Goal: Information Seeking & Learning: Learn about a topic

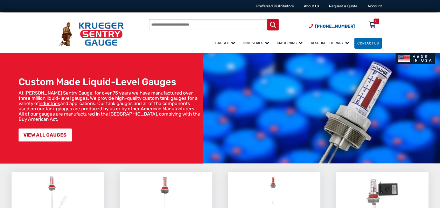
click at [186, 27] on input "Products search" at bounding box center [214, 24] width 130 height 11
type input "**********"
click at [267, 19] on button "Search" at bounding box center [273, 25] width 12 height 12
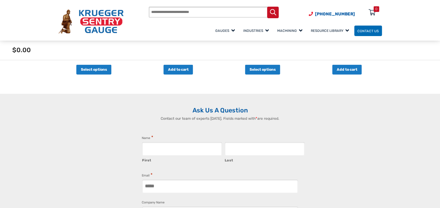
scroll to position [980, 0]
